Goal: Obtain resource: Obtain resource

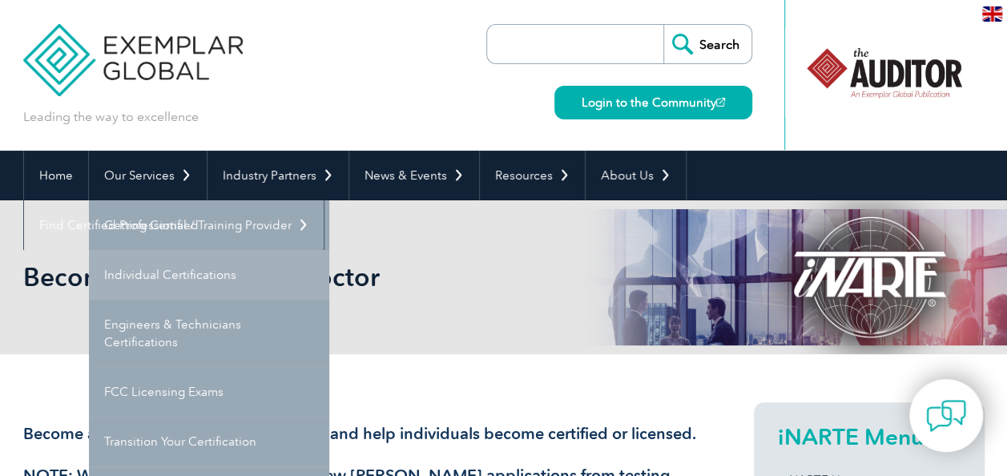
click at [140, 276] on link "Individual Certifications" at bounding box center [209, 275] width 240 height 50
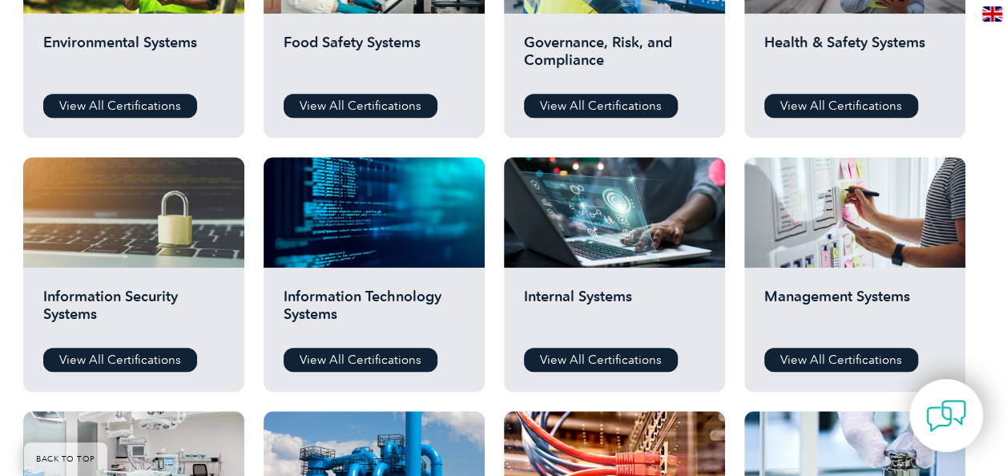
scroll to position [718, 0]
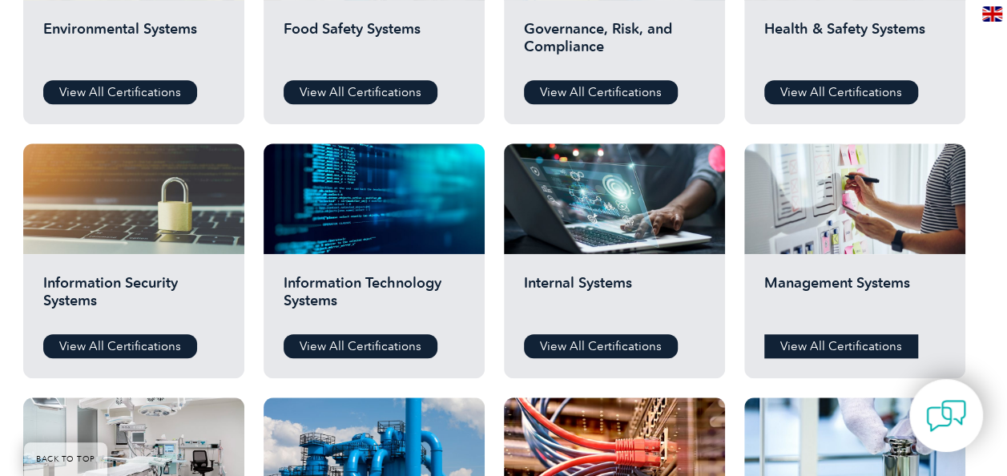
click at [820, 345] on link "View All Certifications" at bounding box center [841, 346] width 154 height 24
click at [120, 85] on link "View All Certifications" at bounding box center [120, 92] width 154 height 24
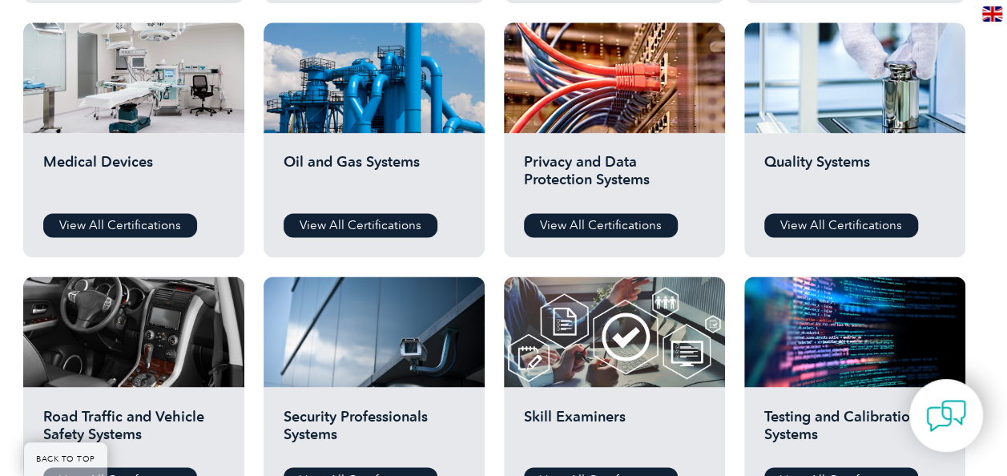
scroll to position [1113, 0]
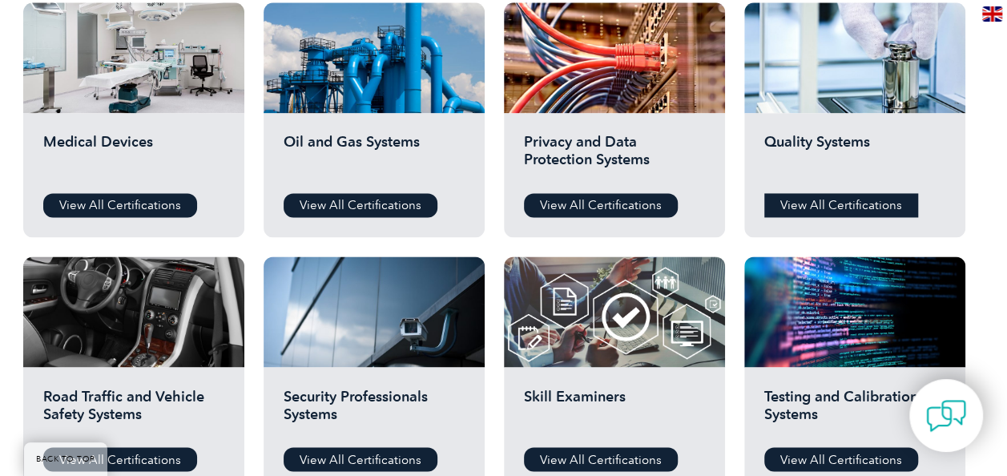
click at [825, 202] on link "View All Certifications" at bounding box center [841, 205] width 154 height 24
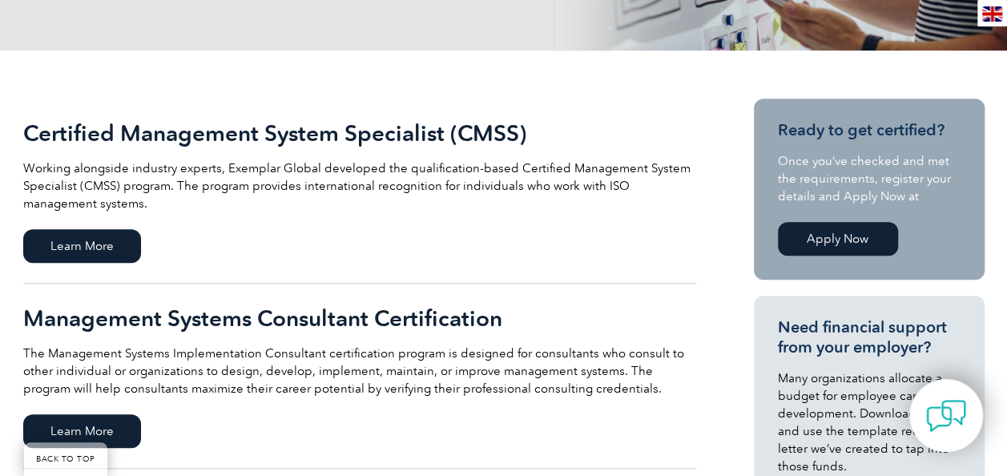
scroll to position [427, 0]
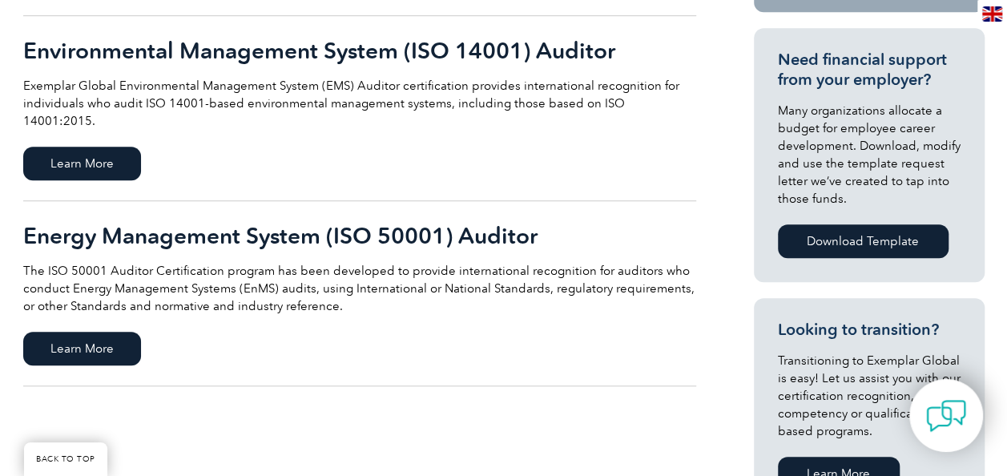
scroll to position [609, 0]
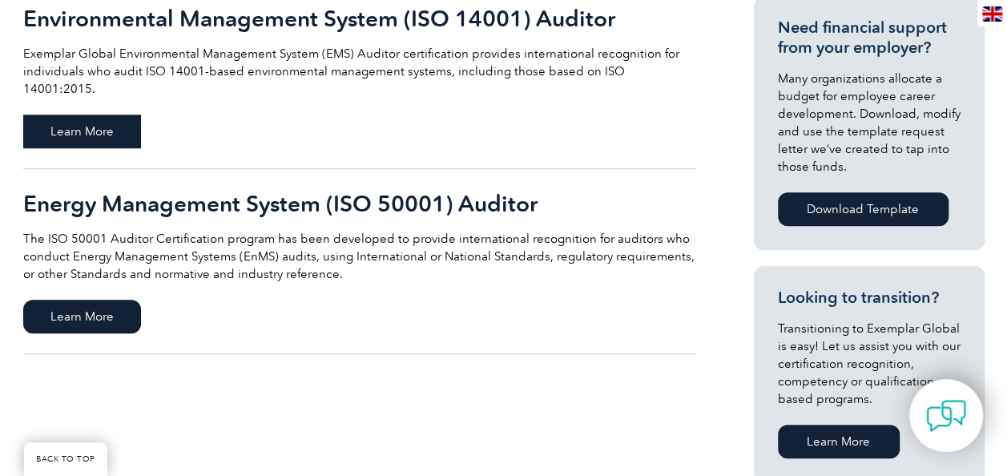
click at [82, 115] on span "Learn More" at bounding box center [82, 132] width 118 height 34
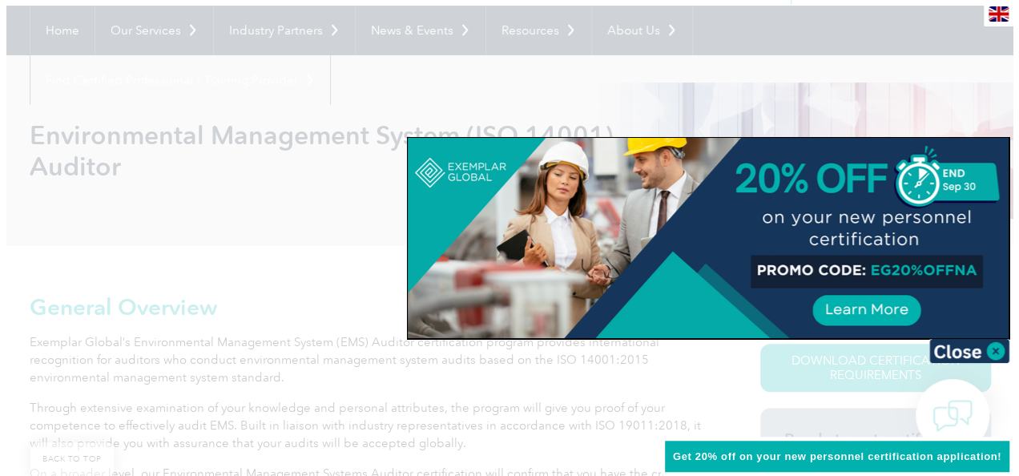
scroll to position [160, 0]
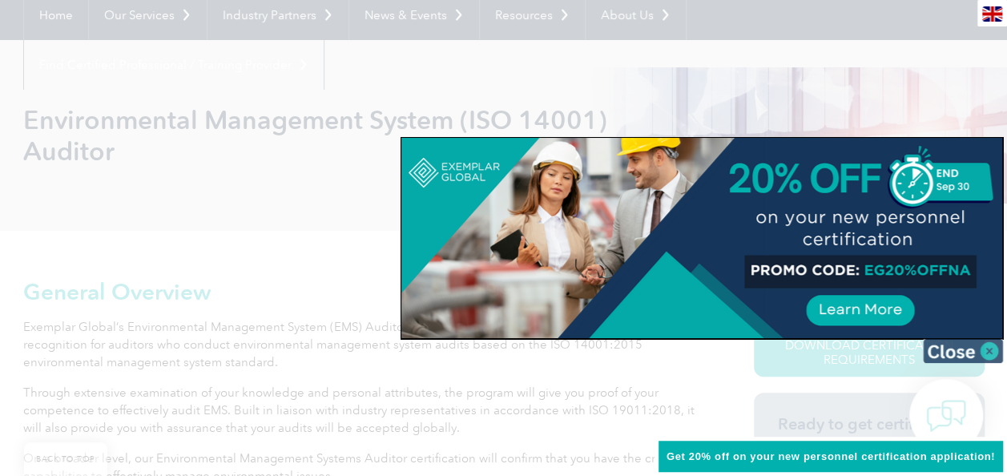
click at [990, 343] on img at bounding box center [963, 351] width 80 height 24
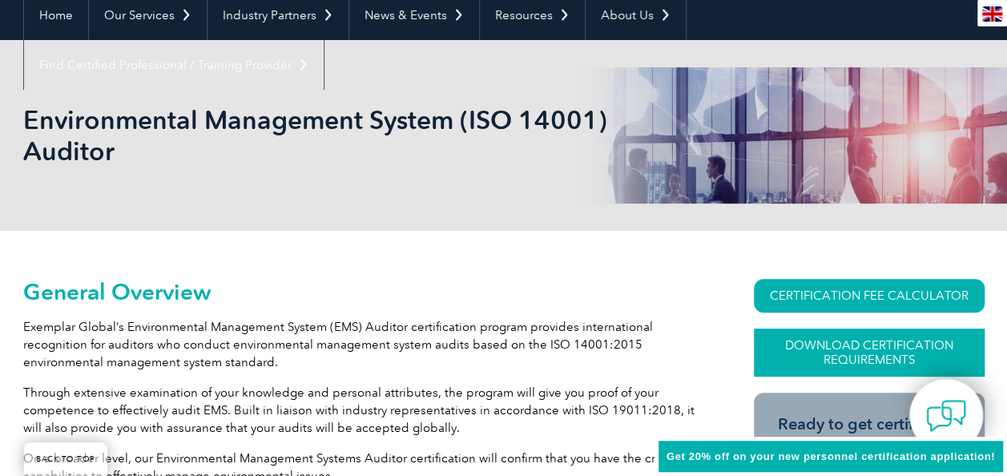
click at [905, 349] on link "Download Certification Requirements" at bounding box center [869, 353] width 231 height 48
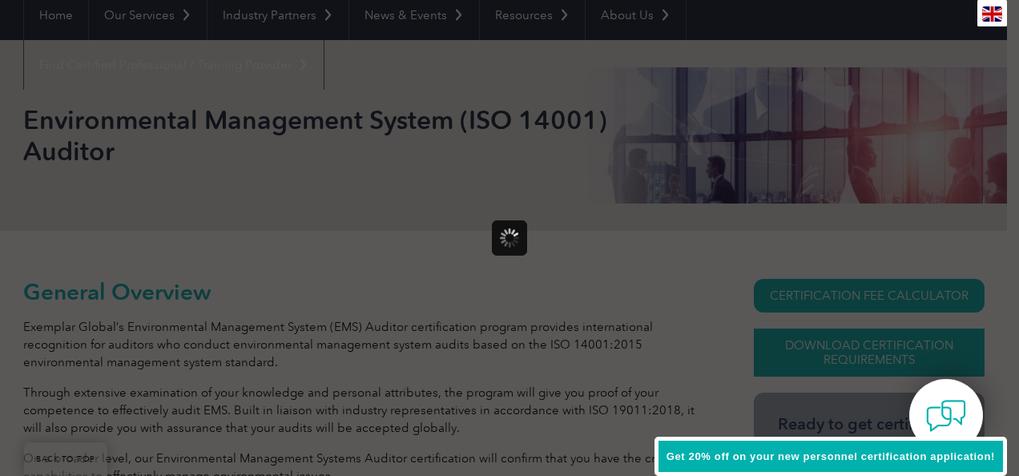
scroll to position [0, 0]
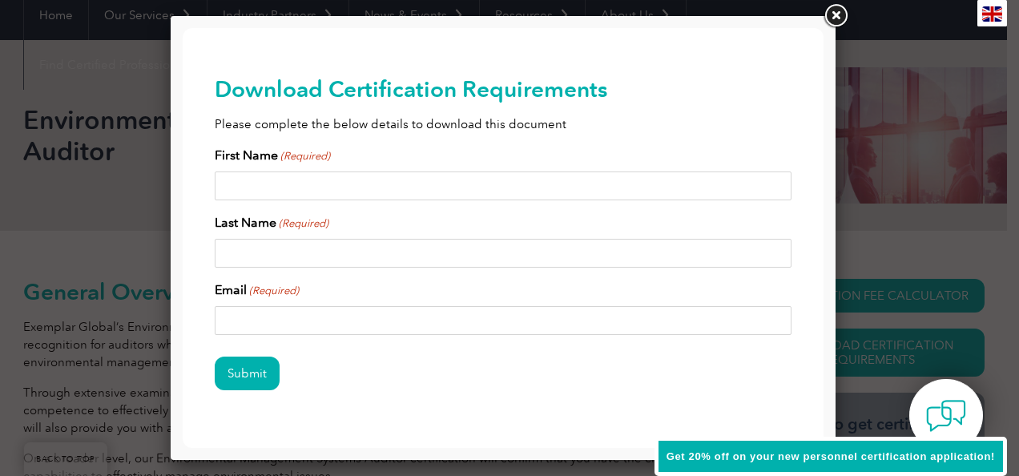
click at [520, 188] on input "First Name (Required)" at bounding box center [503, 185] width 577 height 29
type input "[PERSON_NAME]"
type input "GANYEKA"
type input "[EMAIL_ADDRESS][DOMAIN_NAME]"
click at [244, 369] on input "Submit" at bounding box center [247, 374] width 65 height 34
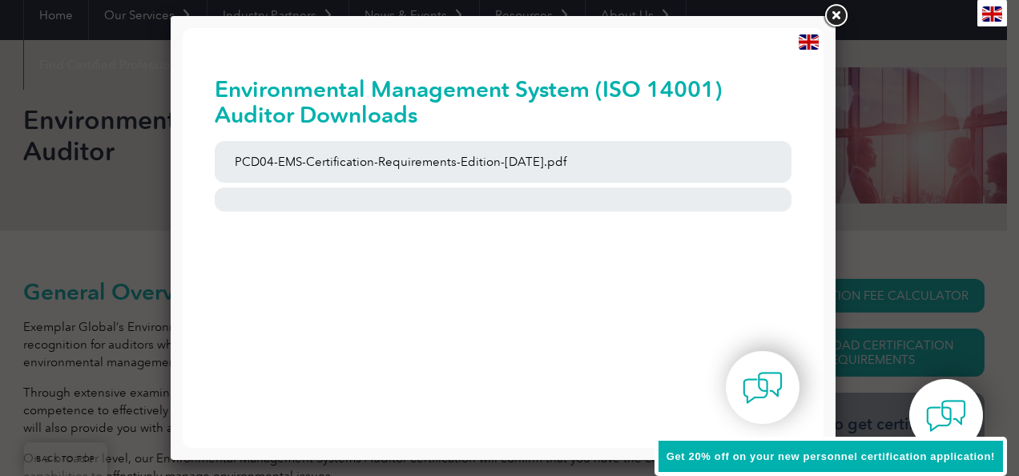
click at [839, 14] on link at bounding box center [835, 16] width 29 height 29
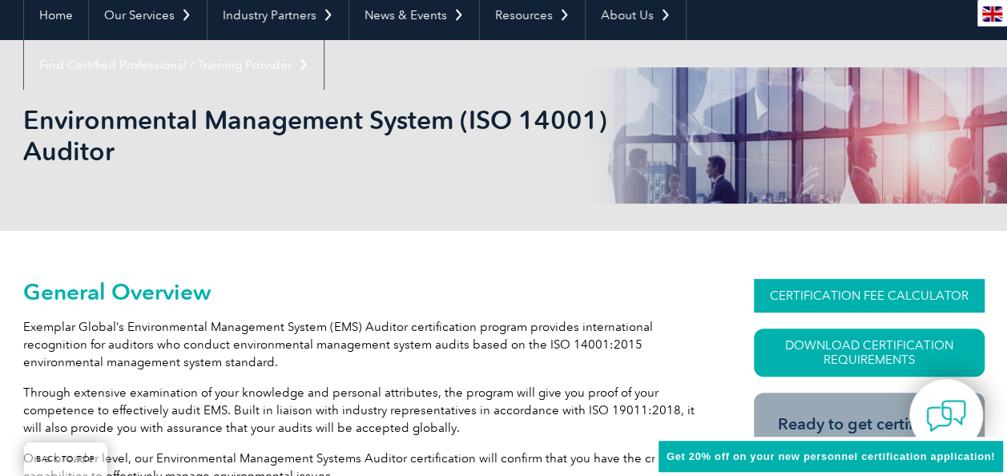
click at [903, 295] on link "CERTIFICATION FEE CALCULATOR" at bounding box center [869, 296] width 231 height 34
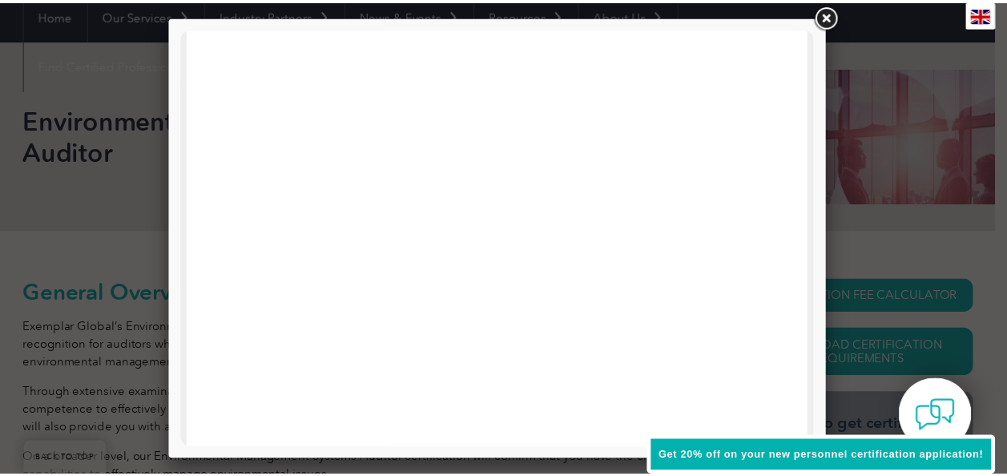
scroll to position [641, 0]
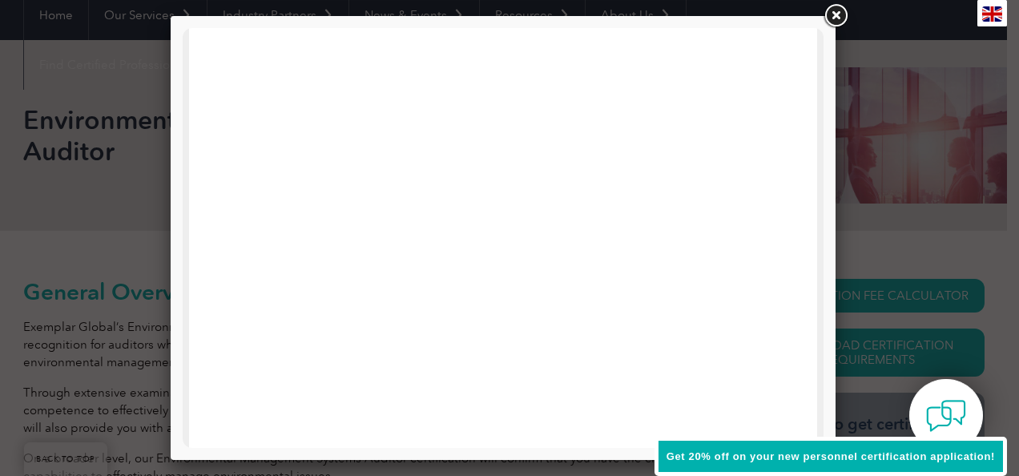
click at [837, 19] on link at bounding box center [835, 16] width 29 height 29
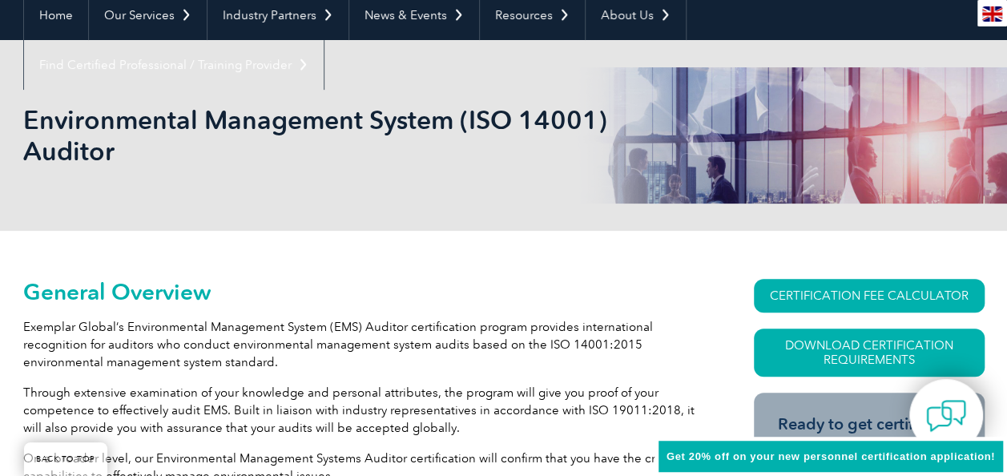
click at [308, 136] on h1 "Environmental Management System (ISO 14001) Auditor" at bounding box center [330, 135] width 615 height 62
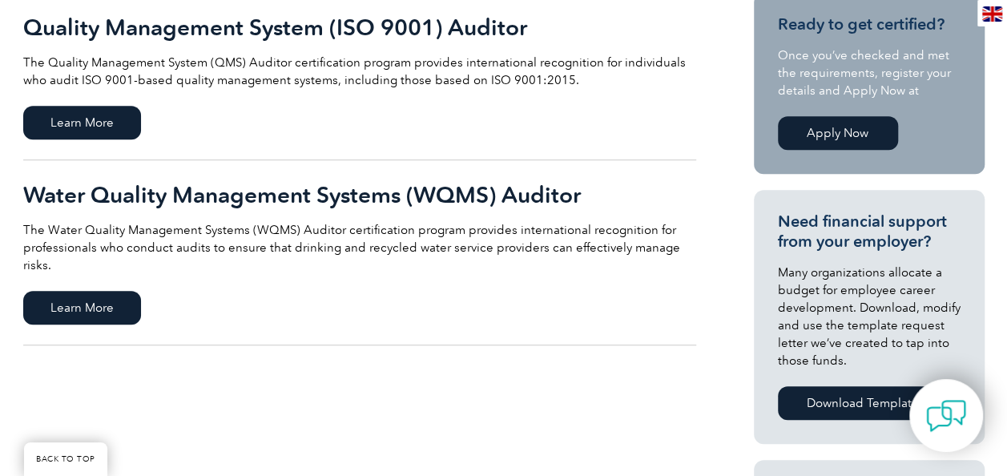
scroll to position [417, 0]
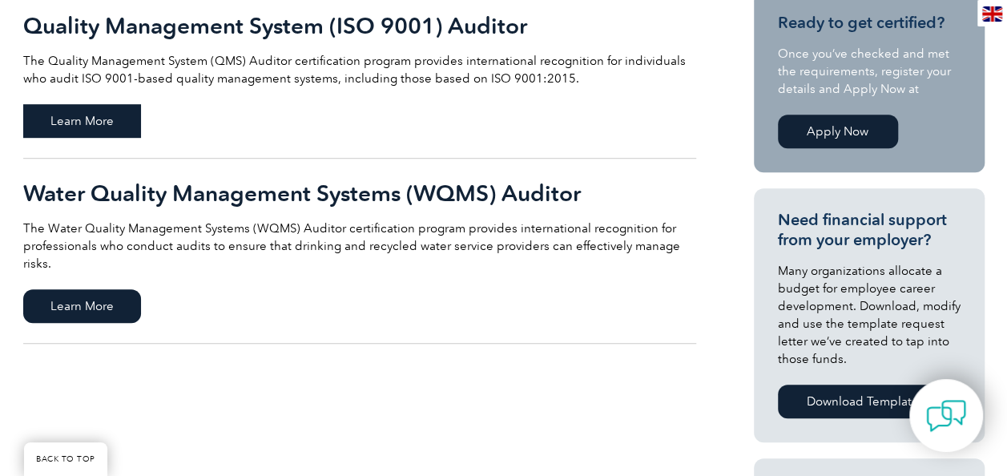
click at [100, 115] on span "Learn More" at bounding box center [82, 121] width 118 height 34
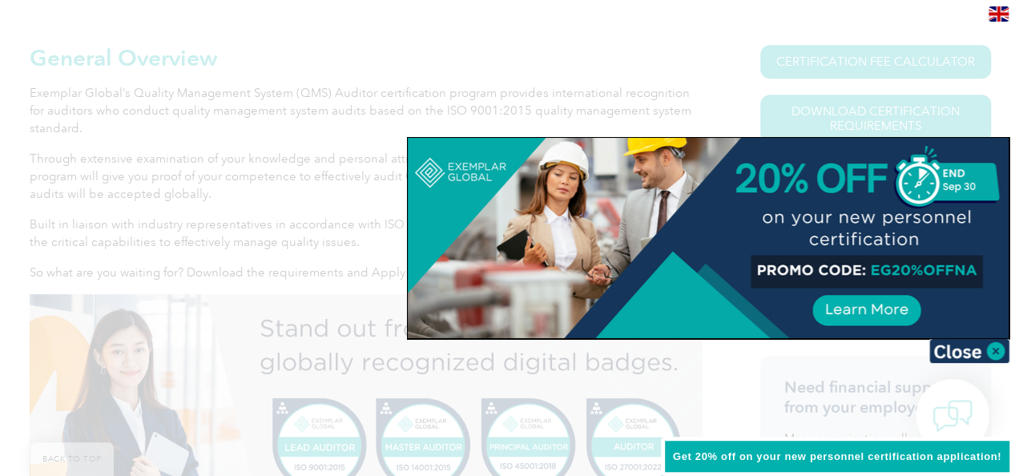
scroll to position [373, 0]
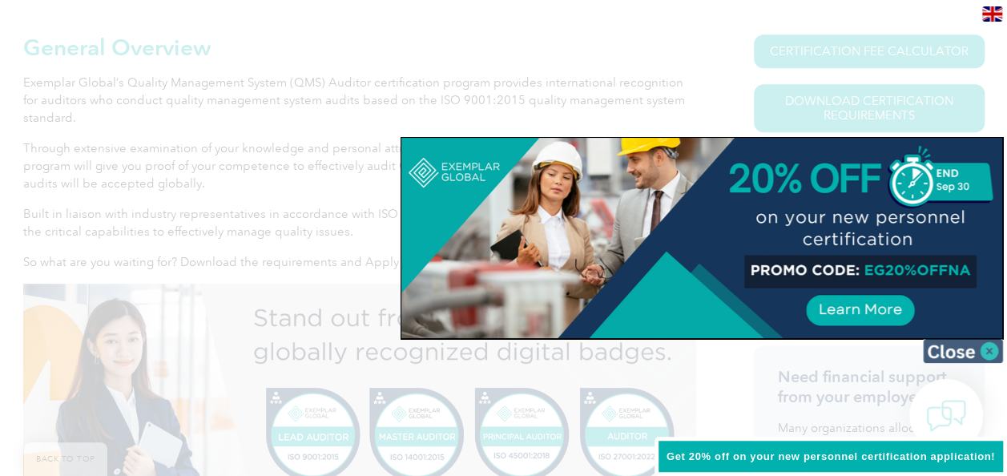
click at [988, 350] on img at bounding box center [963, 351] width 80 height 24
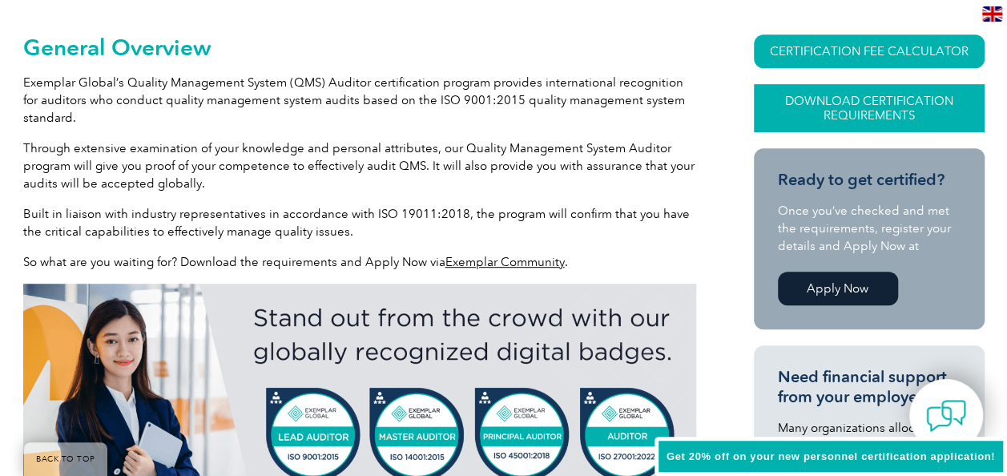
click at [885, 112] on link "Download Certification Requirements" at bounding box center [869, 108] width 231 height 48
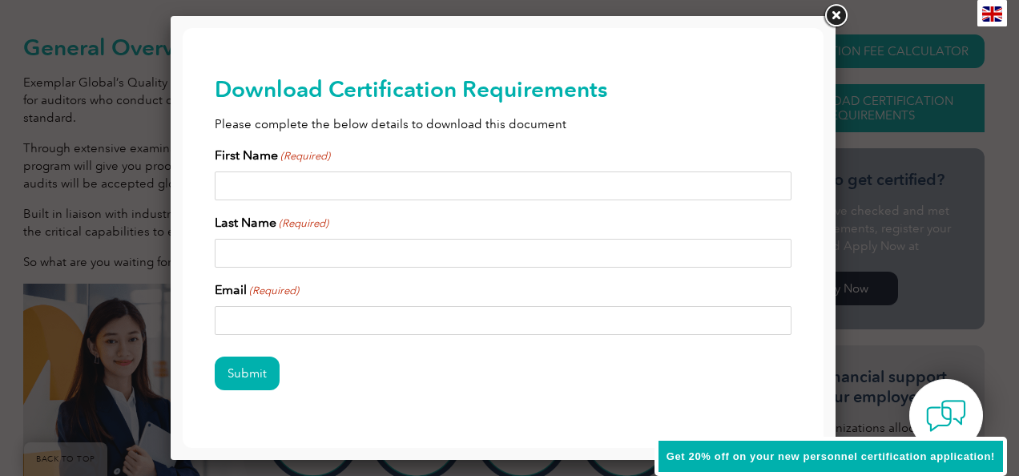
scroll to position [0, 0]
click at [522, 184] on input "First Name (Required)" at bounding box center [503, 185] width 577 height 29
type input "[PERSON_NAME]"
type input "GANYEKA"
type input "[EMAIL_ADDRESS][DOMAIN_NAME]"
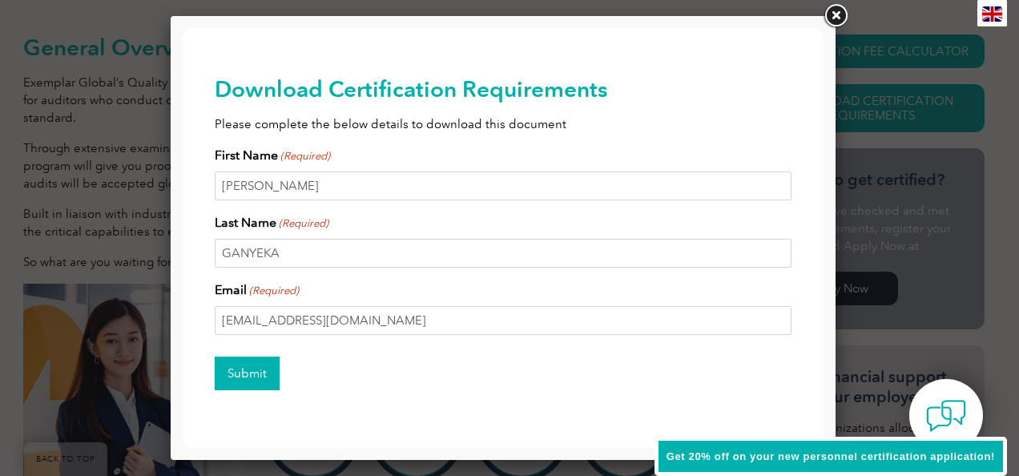
click at [242, 373] on input "Submit" at bounding box center [247, 374] width 65 height 34
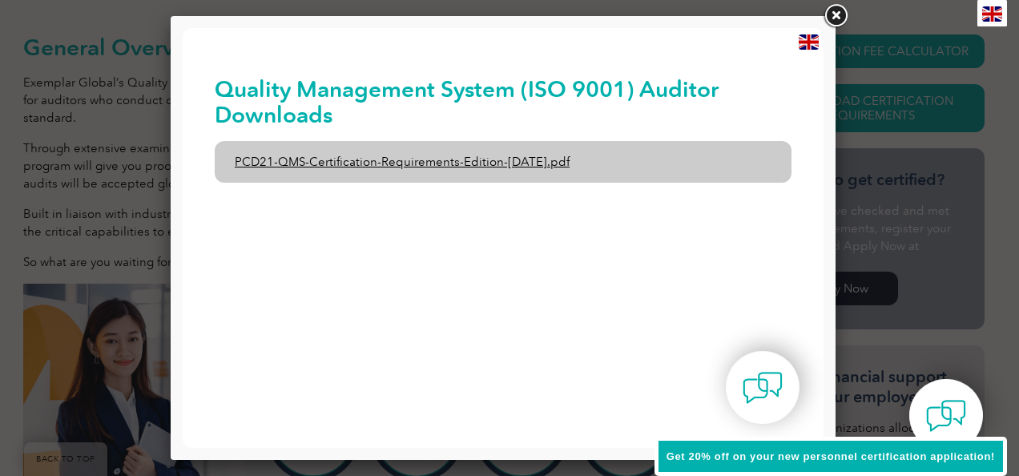
click at [429, 155] on link "PCD21-QMS-Certification-Requirements-Edition-[DATE].pdf" at bounding box center [503, 162] width 577 height 42
